Goal: Information Seeking & Learning: Learn about a topic

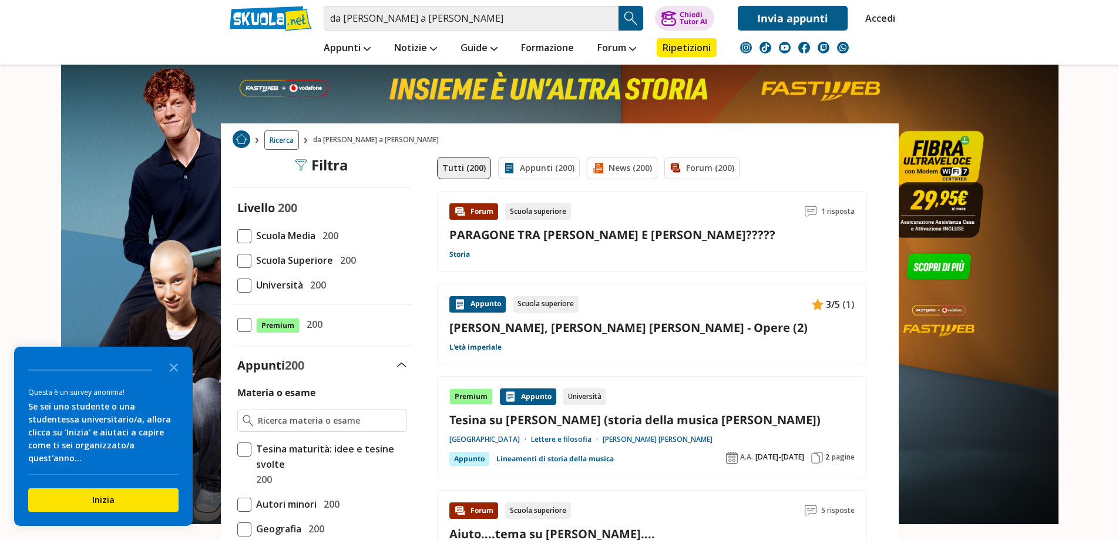
click at [247, 263] on span at bounding box center [244, 261] width 14 height 14
click at [237, 260] on input "Scuola Superiore 200" at bounding box center [237, 260] width 0 height 0
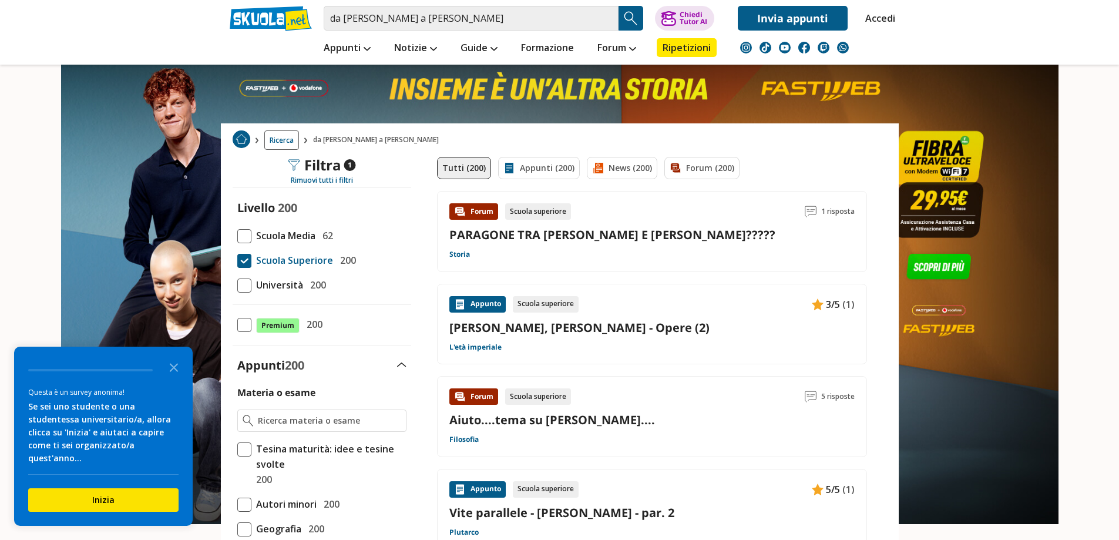
click at [275, 137] on span "Ricerca" at bounding box center [281, 139] width 35 height 19
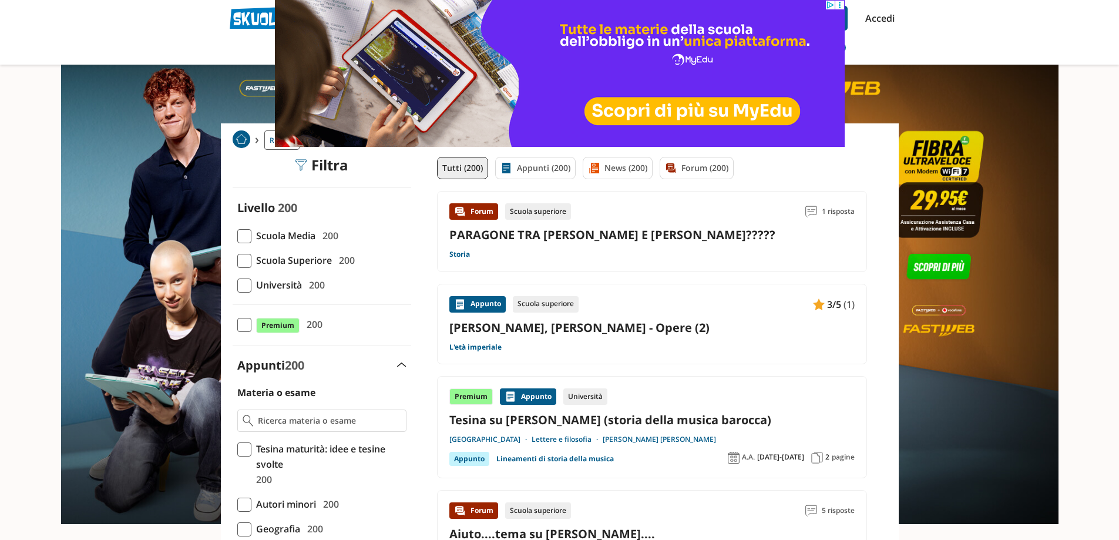
drag, startPoint x: 719, startPoint y: 25, endPoint x: 351, endPoint y: 27, distance: 368.3
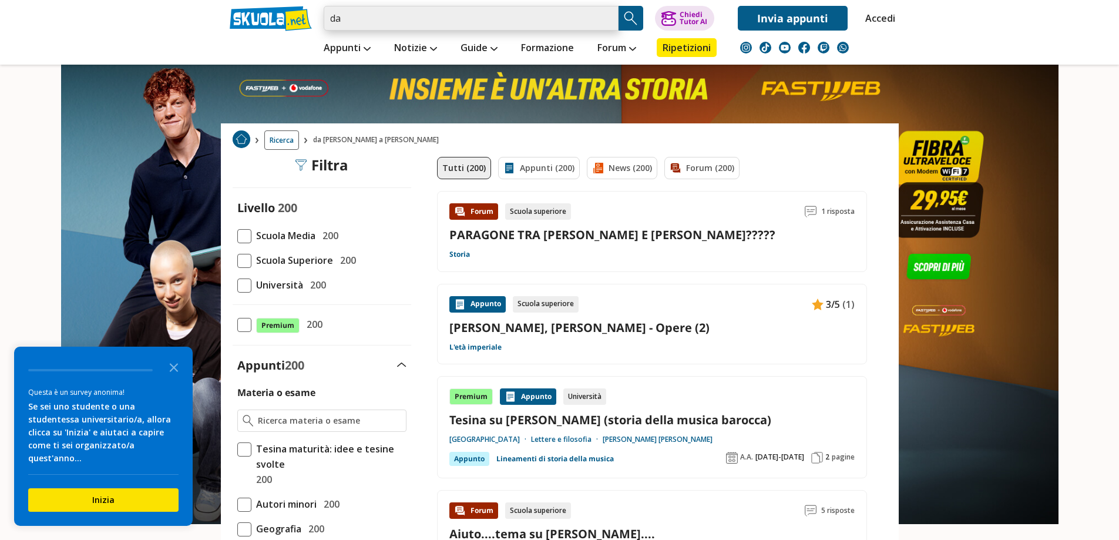
type input "d"
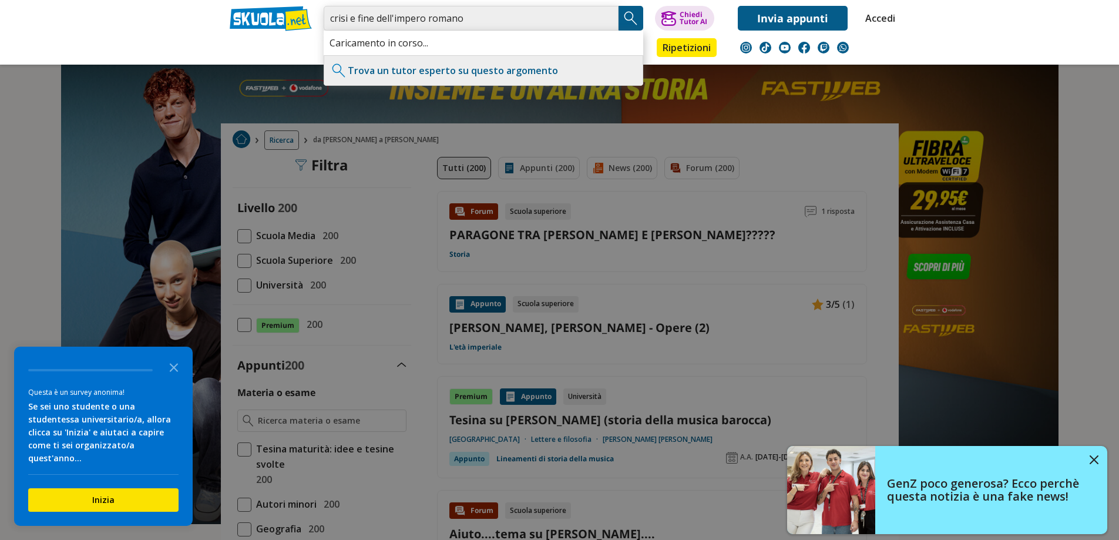
type input "crisi e fine dell'impero romano"
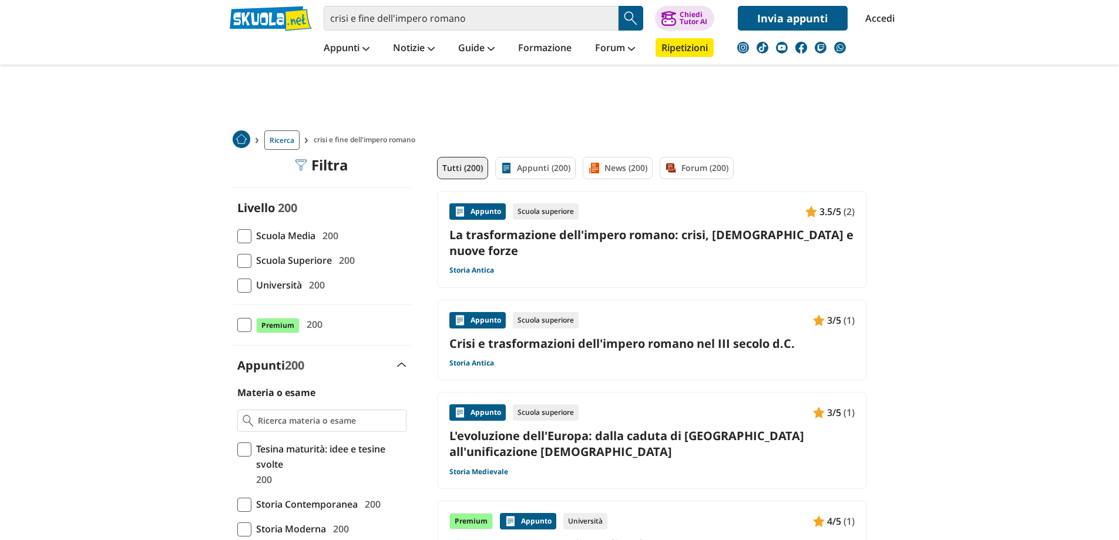
click at [244, 263] on span at bounding box center [244, 261] width 14 height 14
click at [237, 260] on input "Scuola Superiore 200" at bounding box center [237, 260] width 0 height 0
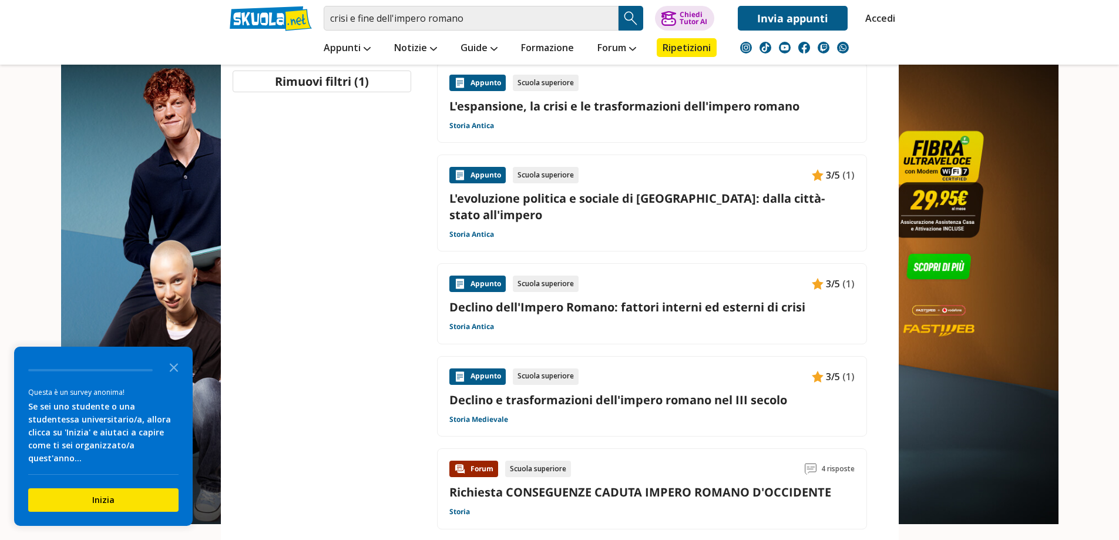
scroll to position [619, 0]
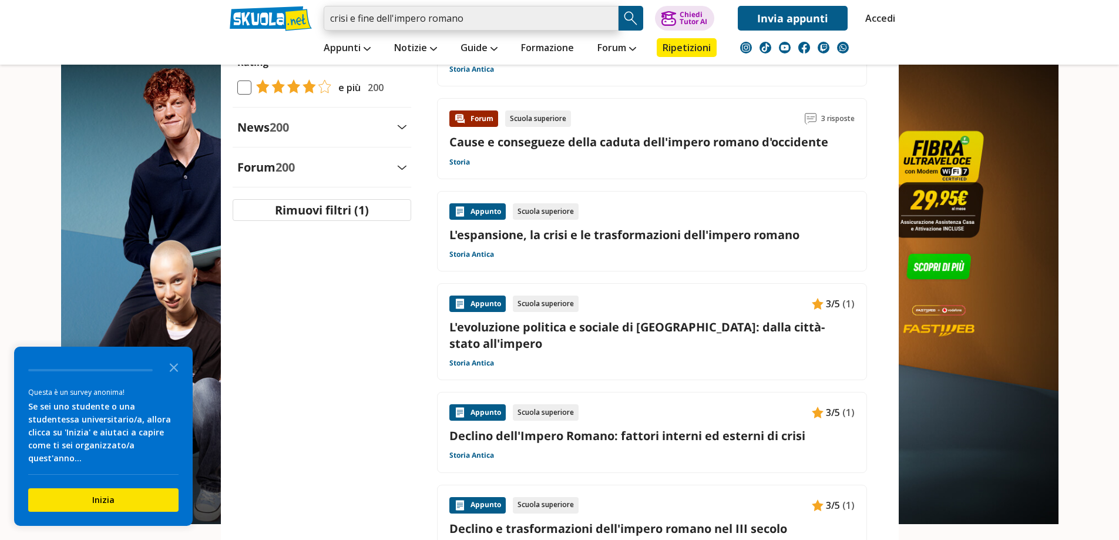
click at [466, 18] on input "crisi e fine dell'impero romano" at bounding box center [471, 18] width 295 height 25
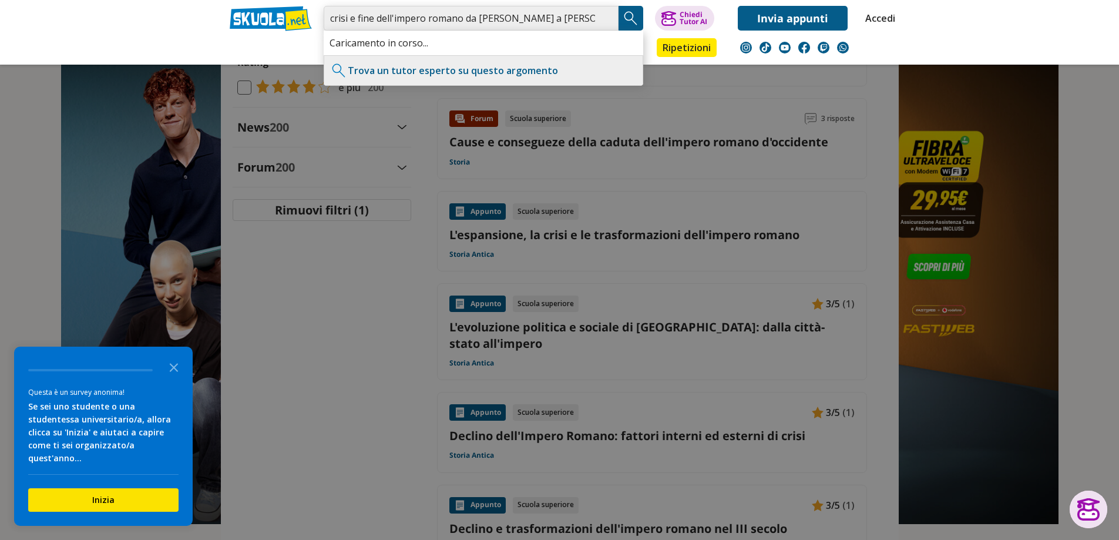
type input "crisi e fine dell'impero romano da mario a giulio cesare"
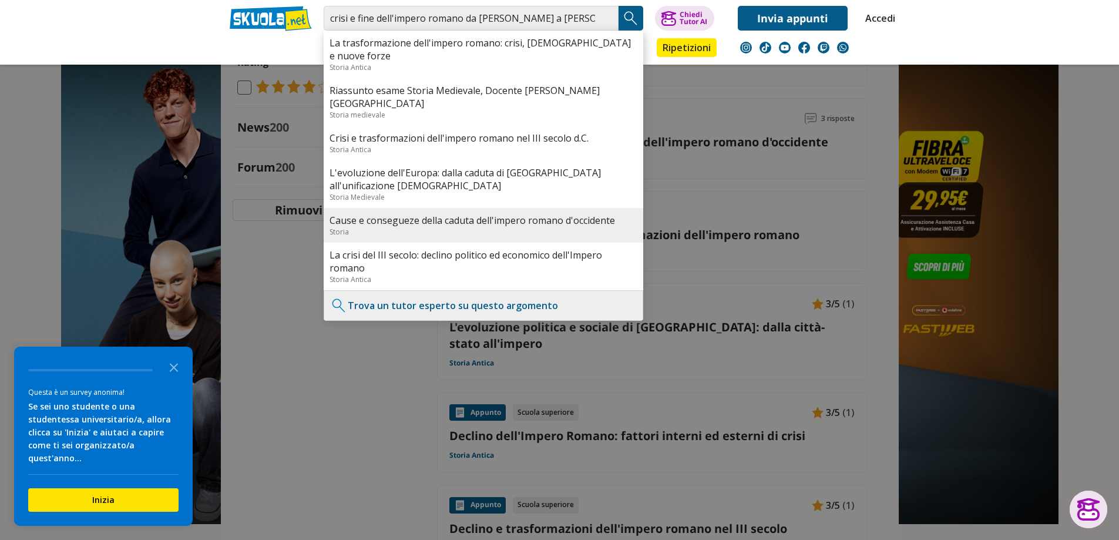
click at [524, 224] on link "Cause e consegueze della caduta dell'impero romano d'occidente" at bounding box center [483, 220] width 308 height 13
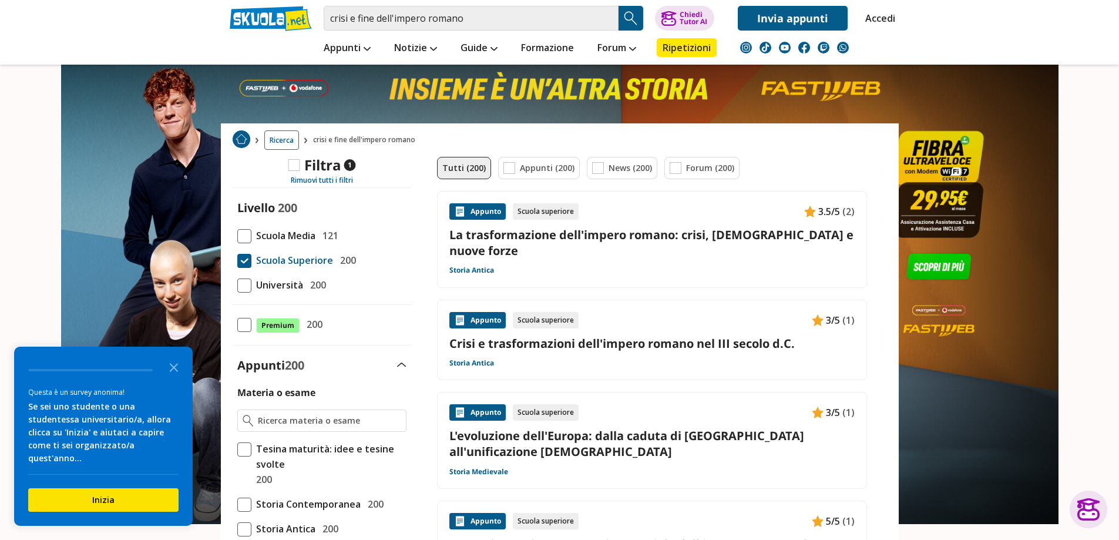
scroll to position [619, 0]
